Goal: Navigation & Orientation: Find specific page/section

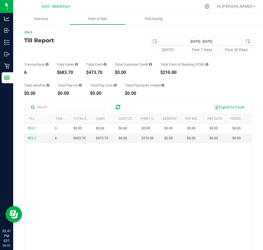
click at [185, 189] on div "REG 1 0 $0.00 $0.00 $0.00 $0.00 $0.00 $0.00 $0.00 $0.00 $0.00 $0.00 $0.00 $0.00…" at bounding box center [137, 202] width 227 height 157
click at [61, 4] on link "GA3 - Marietta" at bounding box center [56, 6] width 29 height 5
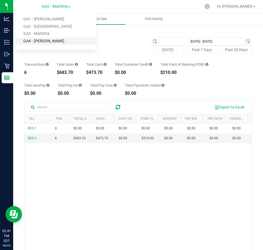
click at [48, 41] on link "GA4 - [PERSON_NAME]" at bounding box center [56, 41] width 80 height 7
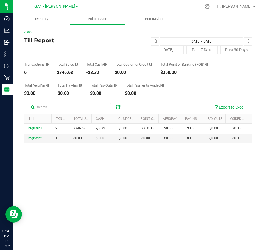
click at [67, 7] on link "GA4 - [PERSON_NAME]" at bounding box center [56, 6] width 44 height 5
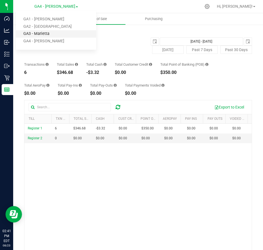
click at [41, 33] on link "GA3 - Marietta" at bounding box center [56, 33] width 80 height 7
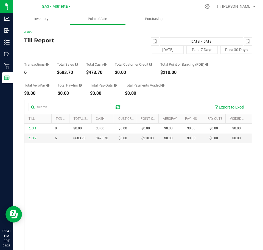
click at [56, 8] on span "GA3 - Marietta" at bounding box center [55, 6] width 26 height 5
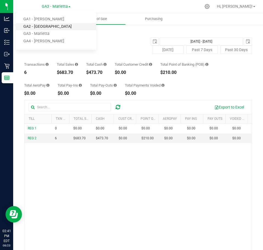
click at [55, 28] on link "GA2 - [GEOGRAPHIC_DATA]" at bounding box center [56, 26] width 80 height 7
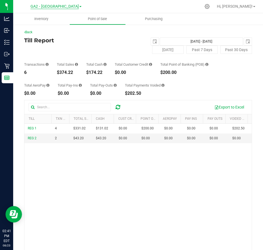
click at [65, 8] on span "GA2 - [GEOGRAPHIC_DATA]" at bounding box center [54, 6] width 48 height 5
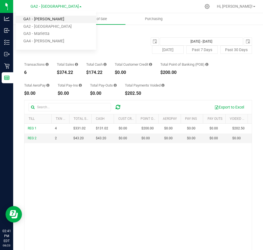
click at [58, 17] on link "GA1 - [PERSON_NAME]" at bounding box center [56, 19] width 80 height 7
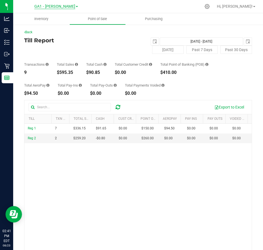
click at [63, 5] on span "GA1 - [PERSON_NAME]" at bounding box center [54, 6] width 41 height 5
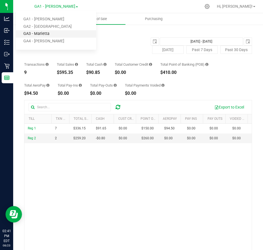
click at [56, 32] on link "GA3 - Marietta" at bounding box center [56, 33] width 80 height 7
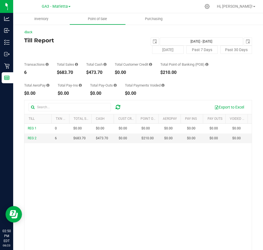
click at [100, 190] on div "REG 1 0 $0.00 $0.00 $0.00 $0.00 $0.00 $0.00 $0.00 $0.00 $0.00 $0.00 $0.00 $0.00…" at bounding box center [137, 202] width 227 height 157
